Goal: Information Seeking & Learning: Learn about a topic

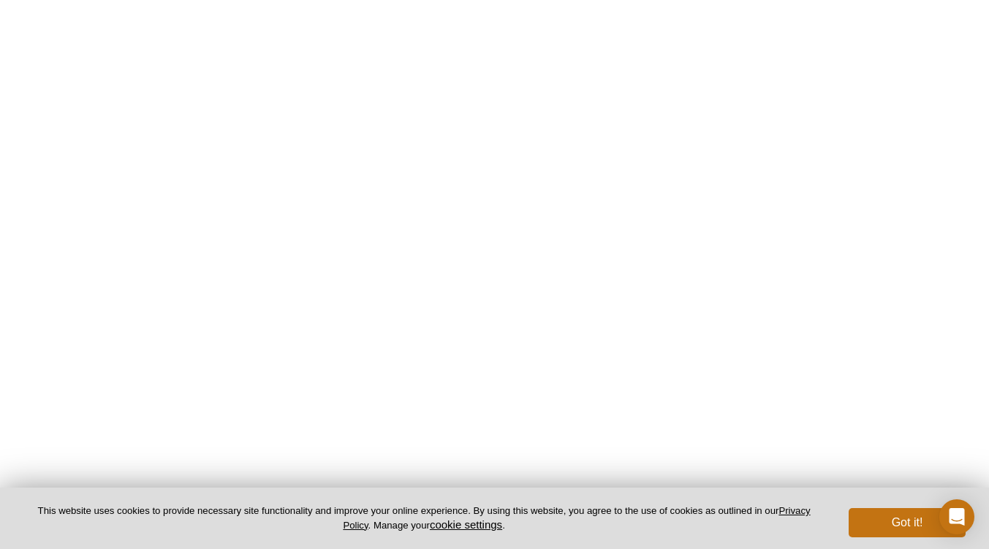
scroll to position [1209, 0]
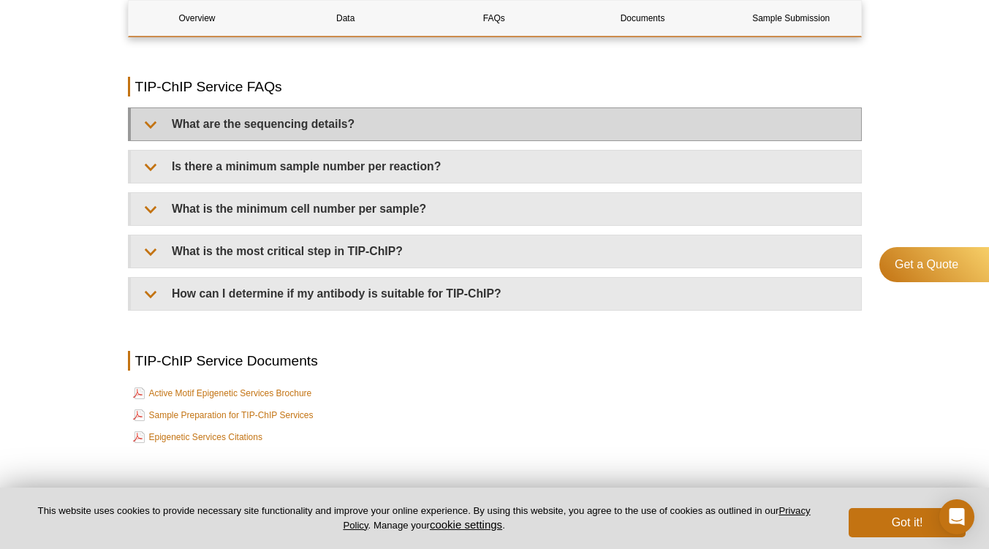
scroll to position [3463, 0]
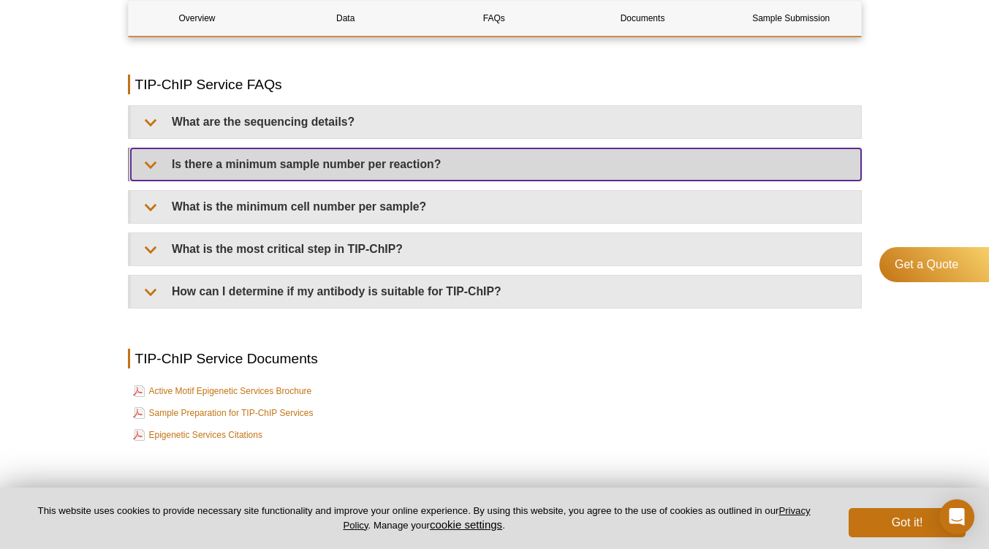
click at [342, 181] on summary "Is there a minimum sample number per reaction?" at bounding box center [496, 164] width 730 height 32
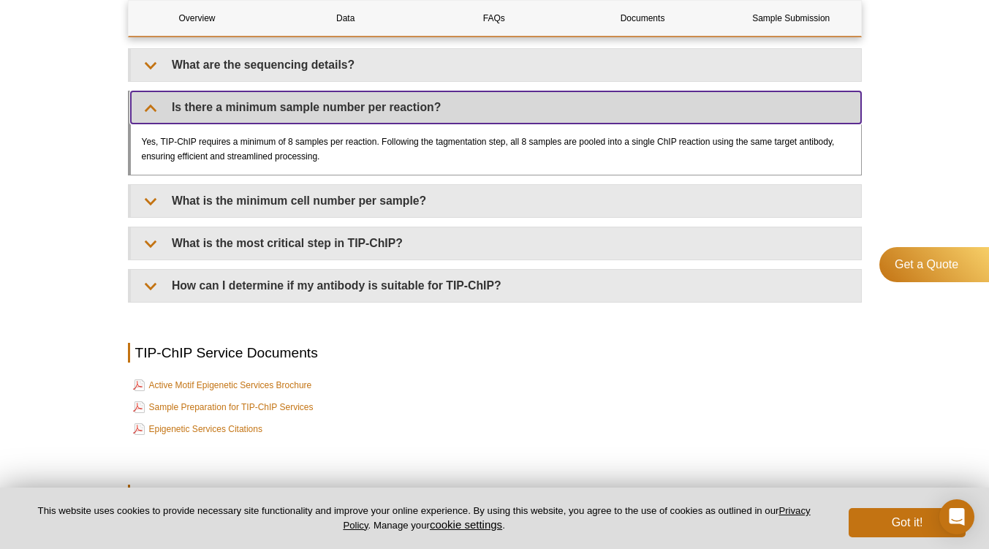
scroll to position [3521, 0]
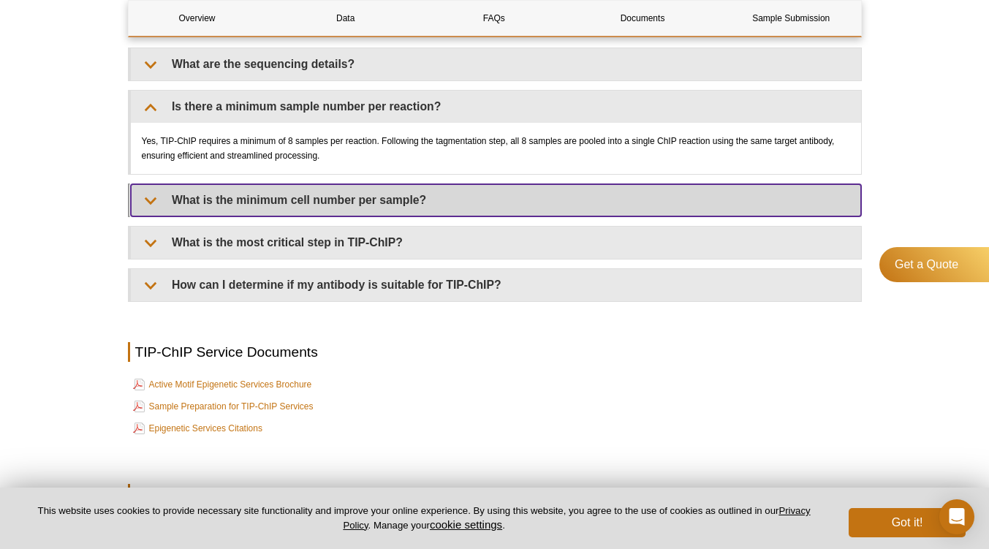
click at [347, 205] on summary "What is the minimum cell number per sample?" at bounding box center [496, 200] width 730 height 32
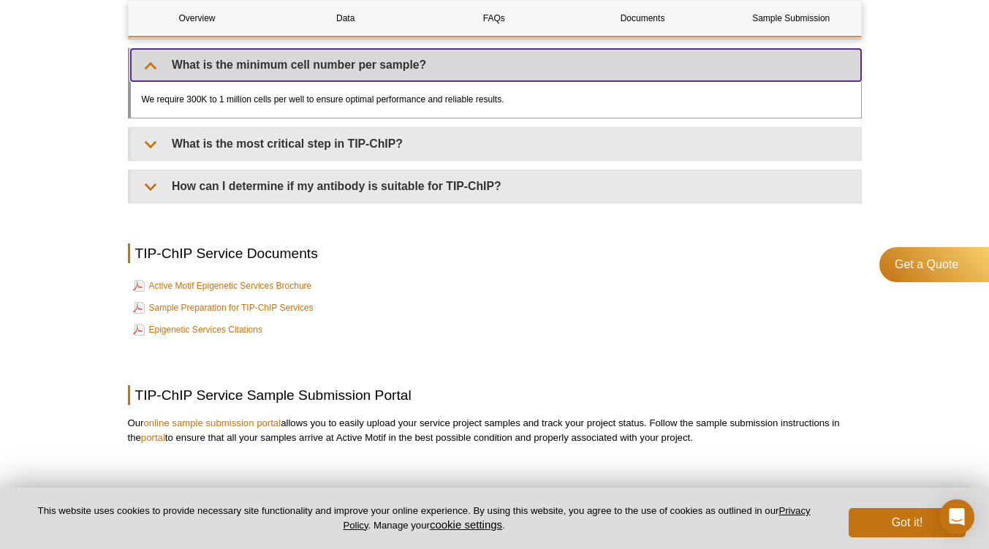
scroll to position [3684, 0]
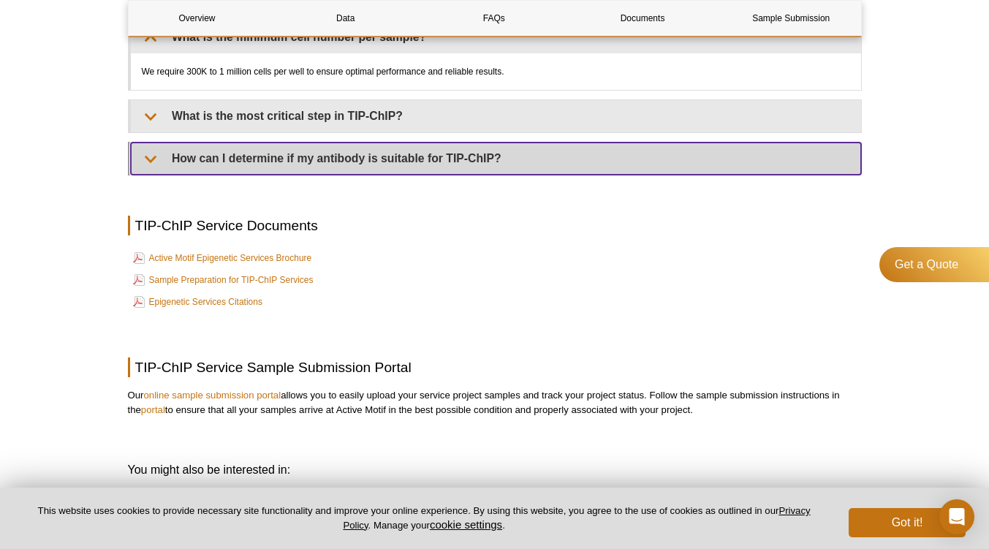
click at [327, 174] on summary "How can I determine if my antibody is suitable for TIP-ChIP?" at bounding box center [496, 159] width 730 height 32
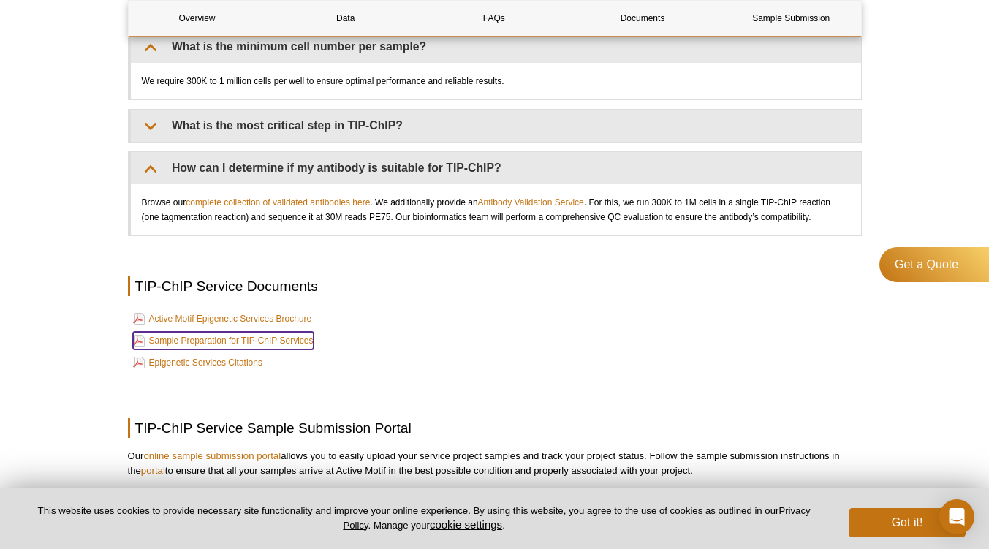
scroll to position [3670, 0]
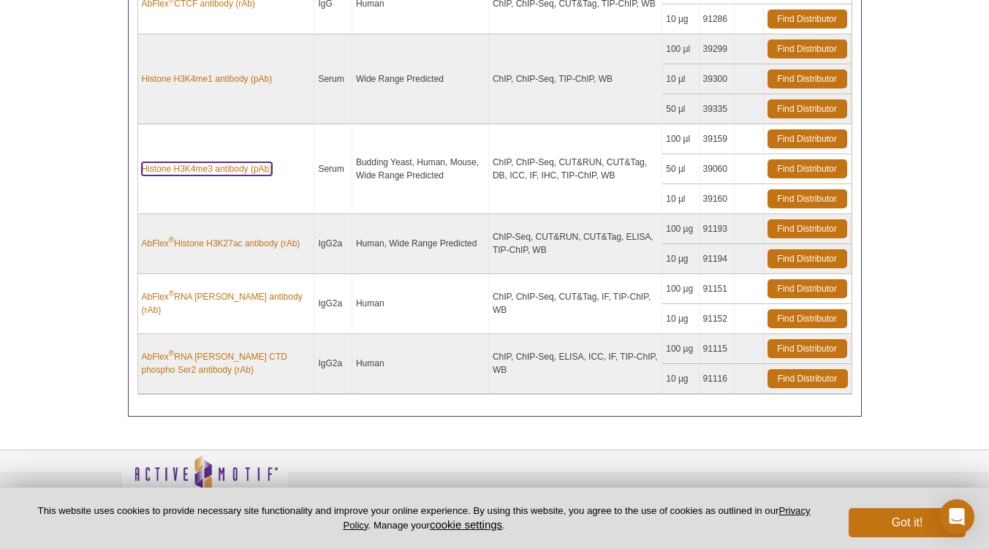
scroll to position [547, 0]
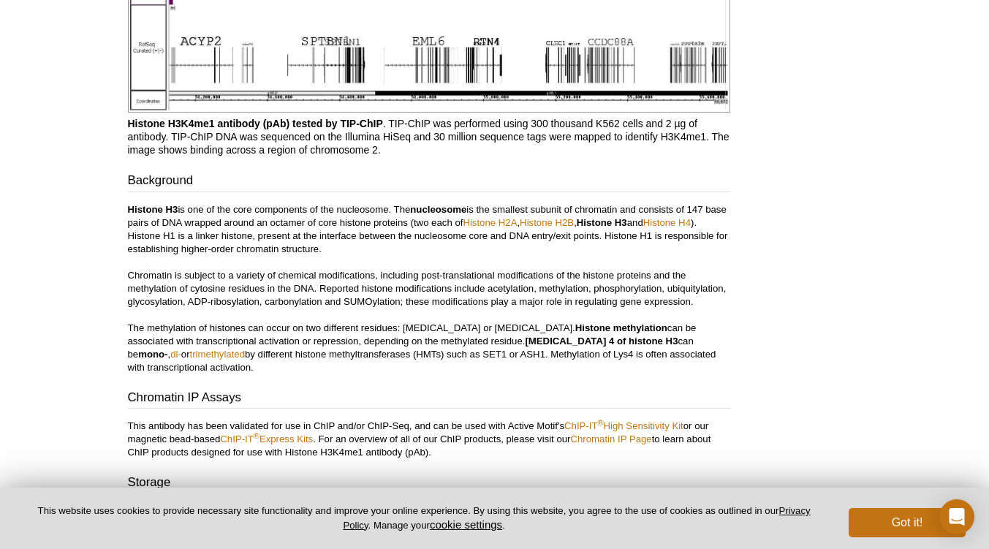
scroll to position [1975, 0]
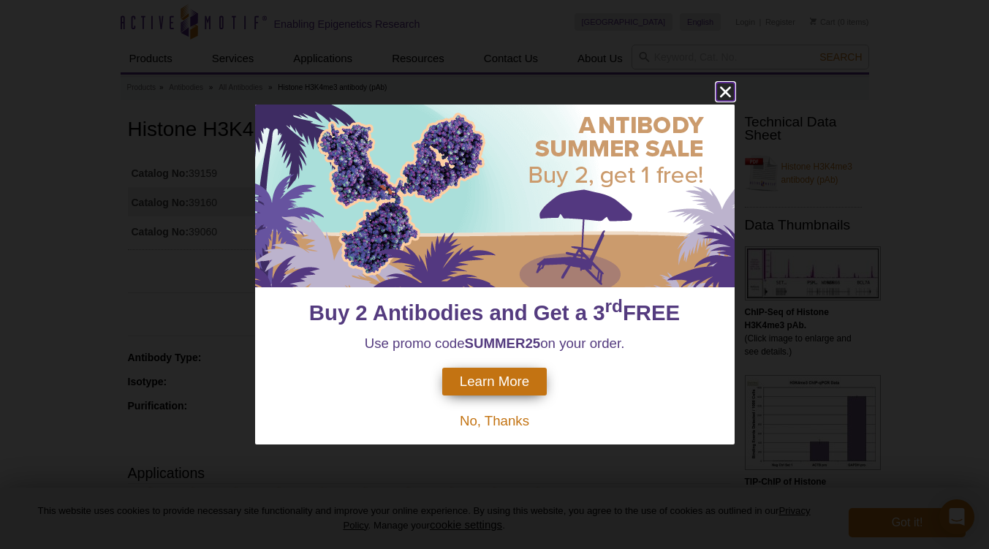
click at [723, 91] on icon "close" at bounding box center [724, 92] width 11 height 11
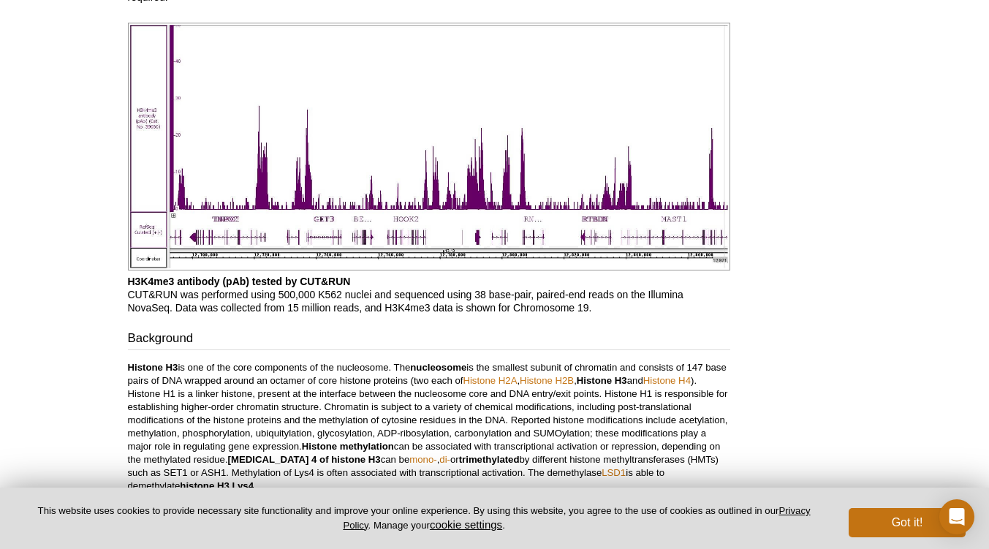
scroll to position [2777, 0]
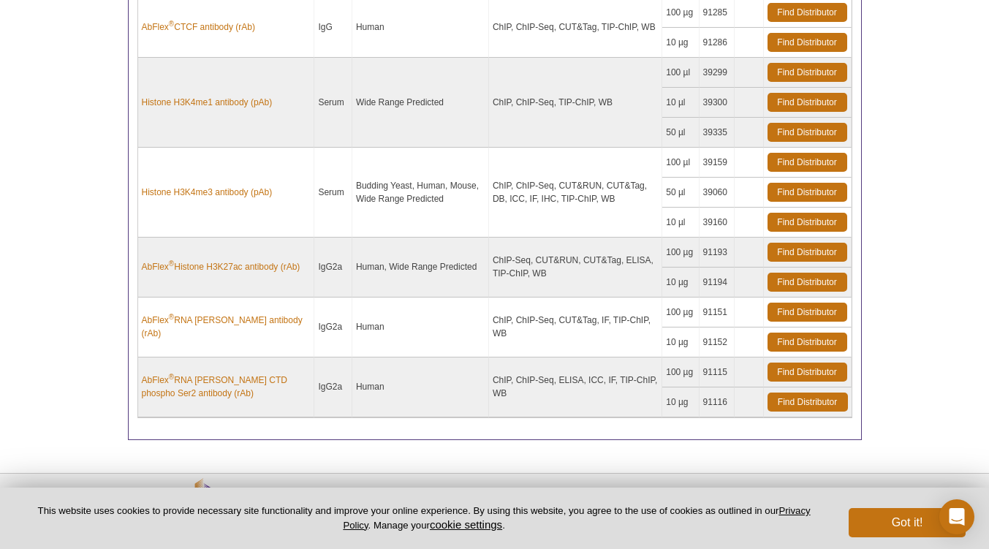
scroll to position [520, 0]
